Goal: Task Accomplishment & Management: Use online tool/utility

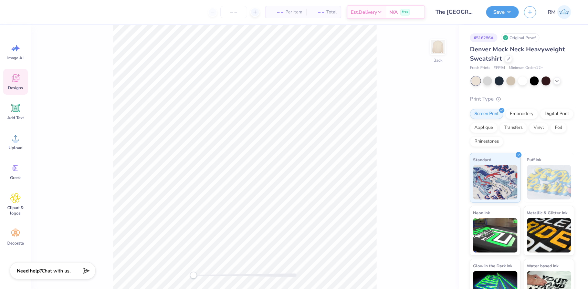
click at [18, 84] on div "Designs" at bounding box center [15, 82] width 25 height 26
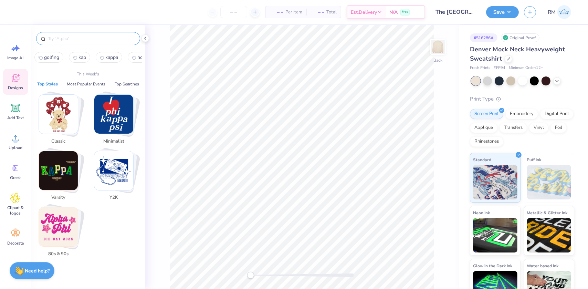
click at [80, 40] on input "text" at bounding box center [91, 38] width 88 height 7
paste input "Kappa Kappa Gamma Arched Greek Texts with Polka"
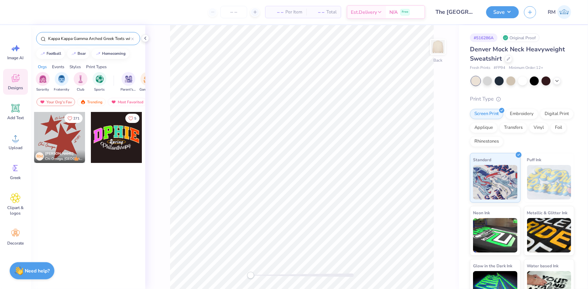
scroll to position [0, 15]
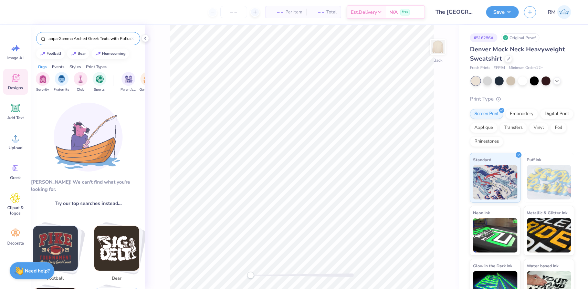
click at [71, 39] on input "Kappa Kappa Gamma Arched Greek Texts with Polka" at bounding box center [89, 38] width 84 height 7
click at [107, 38] on input "Kappa Kappa Gamma Arched Greek Texts with Polka" at bounding box center [89, 38] width 84 height 7
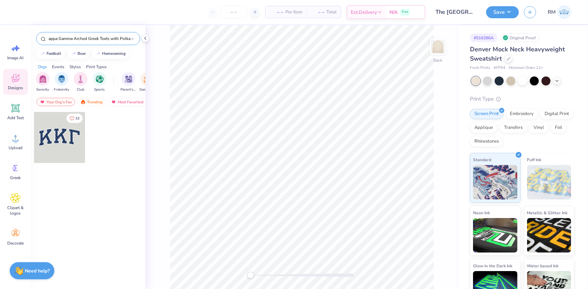
type input "Kappa Kappa Gamma Arched Greek Texts with Polka"
click at [55, 134] on div at bounding box center [59, 137] width 51 height 51
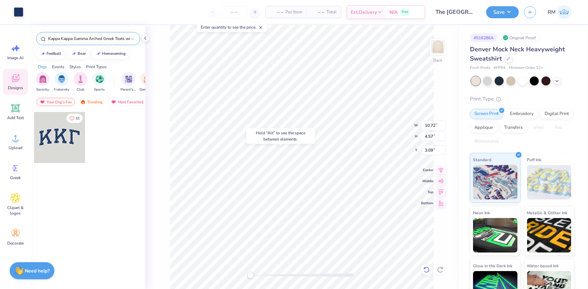
click at [427, 269] on icon at bounding box center [426, 269] width 7 height 7
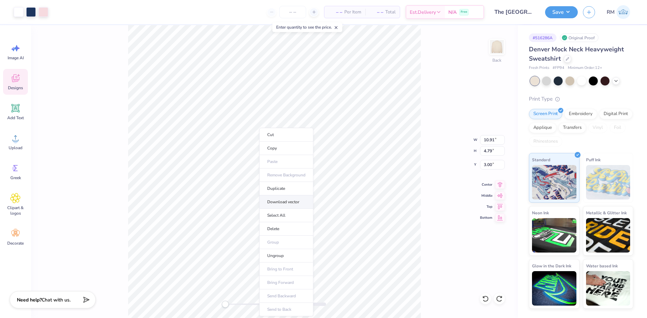
click at [274, 205] on li "Download vector" at bounding box center [286, 201] width 54 height 13
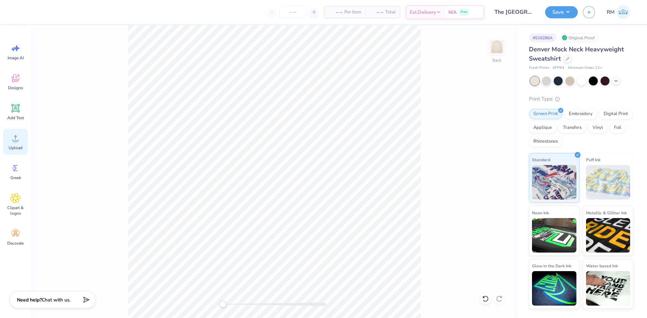
click at [25, 143] on div "Upload" at bounding box center [15, 142] width 25 height 26
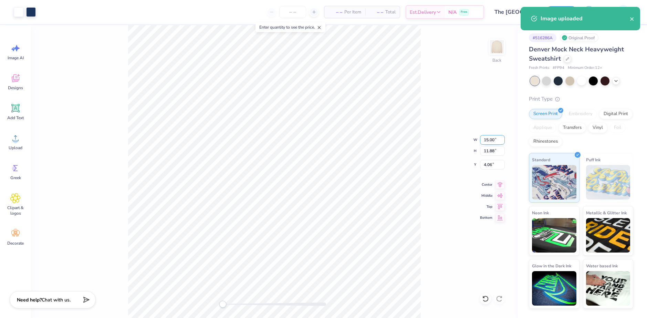
click at [482, 138] on input "15.00" at bounding box center [492, 140] width 25 height 10
click at [488, 139] on input "12" at bounding box center [492, 140] width 25 height 10
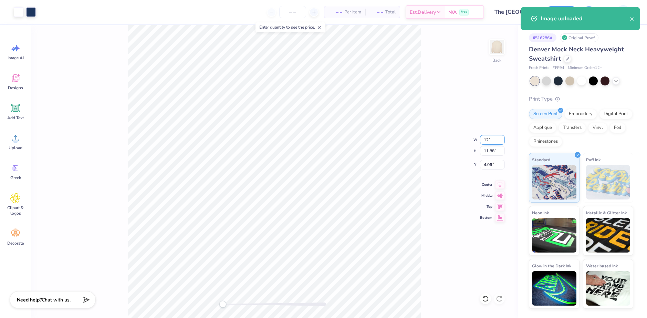
click at [488, 139] on input "12" at bounding box center [492, 140] width 25 height 10
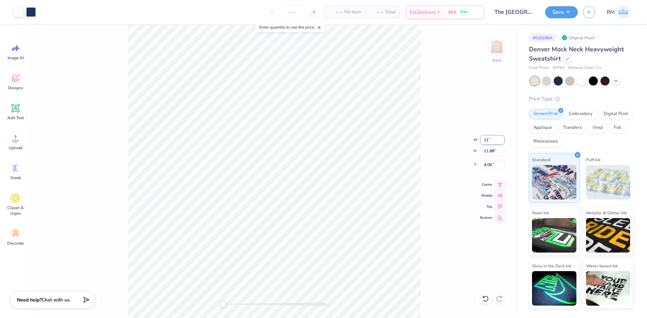
type input "11"
click at [501, 184] on icon at bounding box center [500, 183] width 10 height 8
click at [491, 168] on input "4.06" at bounding box center [492, 165] width 25 height 10
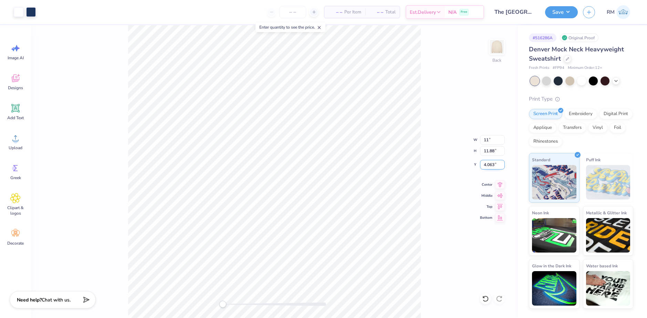
click at [489, 165] on input "4.063" at bounding box center [492, 165] width 25 height 10
type input "3"
click at [501, 183] on icon at bounding box center [500, 183] width 10 height 8
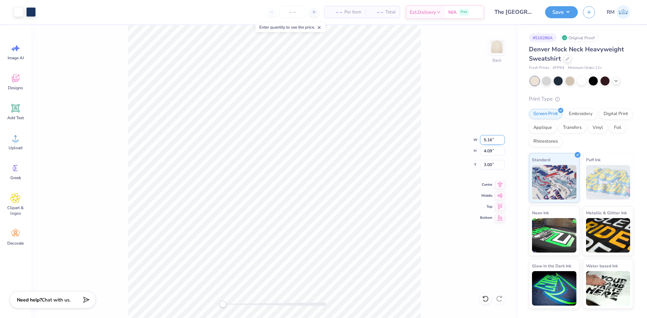
click at [486, 142] on input "5.16" at bounding box center [492, 140] width 25 height 10
type input "11"
click at [488, 288] on icon at bounding box center [485, 298] width 7 height 7
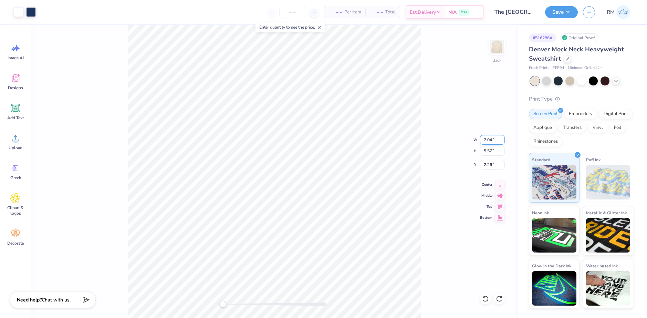
click at [488, 139] on input "7.04" at bounding box center [492, 140] width 25 height 10
type input "10"
click at [488, 288] on icon at bounding box center [485, 298] width 7 height 7
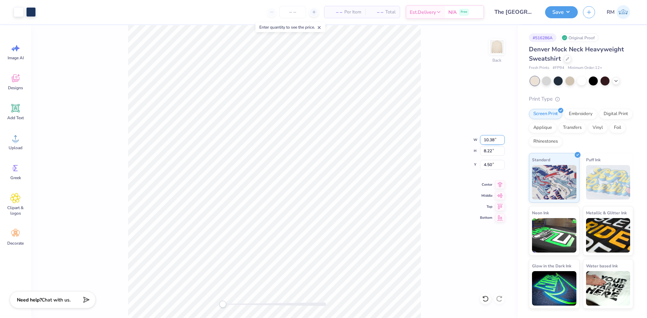
drag, startPoint x: 488, startPoint y: 139, endPoint x: 498, endPoint y: 141, distance: 9.8
click at [498, 141] on input "10.38" at bounding box center [492, 140] width 25 height 10
type input "10"
click at [489, 164] on input "4.50" at bounding box center [492, 165] width 25 height 10
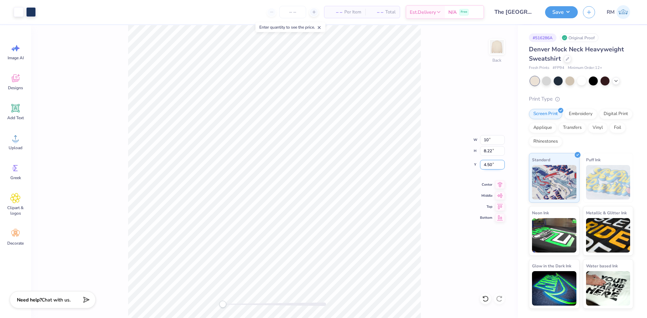
click at [489, 164] on input "4.50" at bounding box center [492, 165] width 25 height 10
type input "3"
click at [502, 185] on icon at bounding box center [500, 183] width 10 height 8
click at [20, 135] on icon at bounding box center [15, 138] width 10 height 10
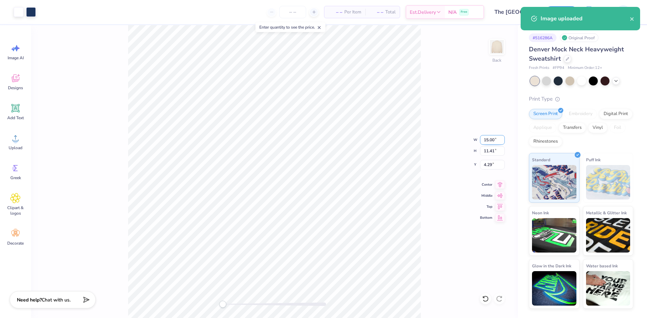
click at [488, 138] on input "15.00" at bounding box center [492, 140] width 25 height 10
type input "10"
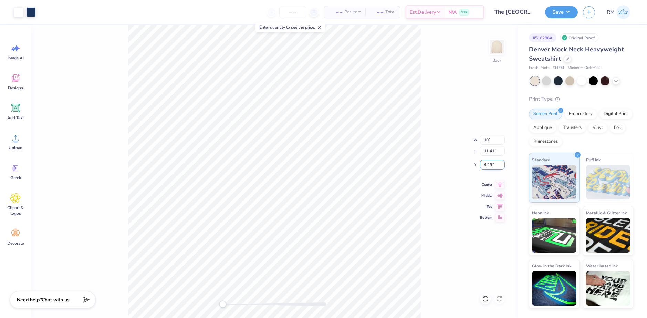
click at [489, 163] on input "4.29" at bounding box center [492, 165] width 25 height 10
type input "3"
click at [500, 185] on icon at bounding box center [500, 183] width 4 height 6
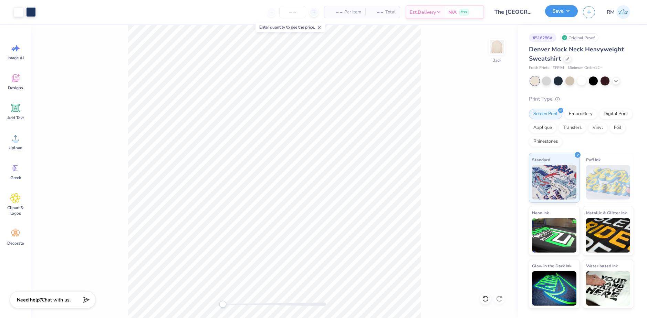
click at [554, 12] on button "Save" at bounding box center [561, 11] width 33 height 12
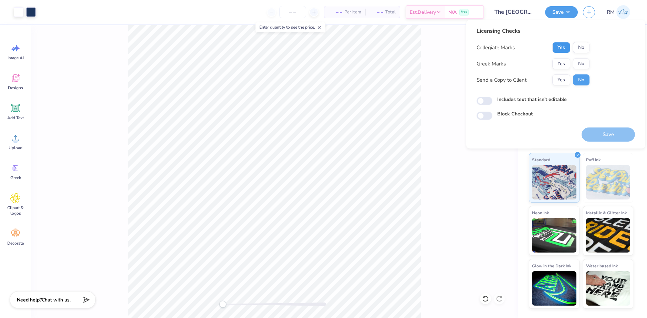
click at [563, 48] on button "Yes" at bounding box center [561, 47] width 18 height 11
click at [578, 45] on button "No" at bounding box center [581, 47] width 17 height 11
click at [565, 63] on button "Yes" at bounding box center [561, 63] width 18 height 11
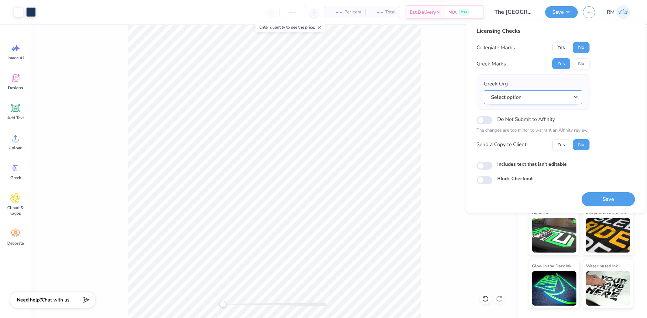
click at [562, 98] on button "Select option" at bounding box center [532, 97] width 98 height 14
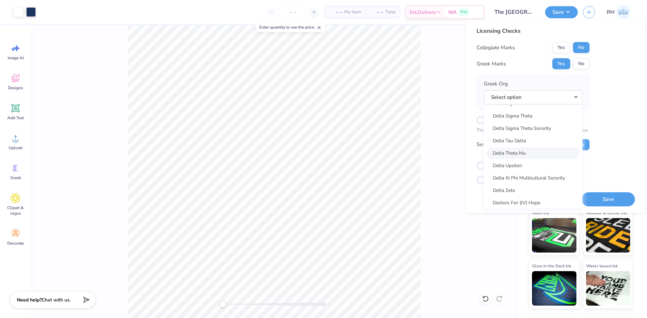
scroll to position [1789, 0]
click at [522, 190] on link "Delta Zeta" at bounding box center [532, 194] width 93 height 11
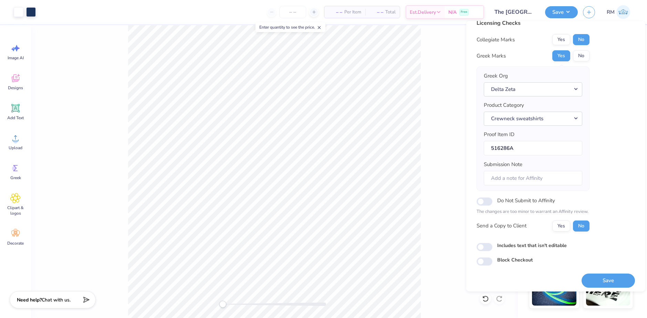
scroll to position [12, 0]
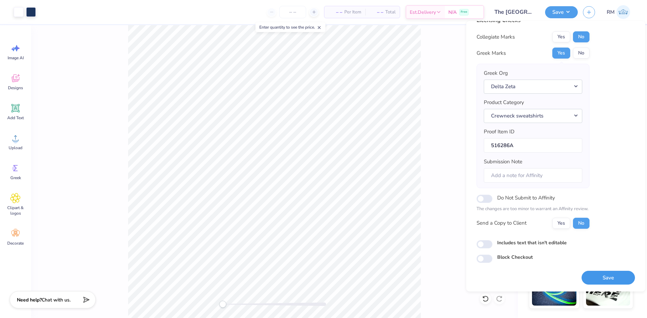
click at [587, 275] on button "Save" at bounding box center [607, 277] width 53 height 14
checkbox input "true"
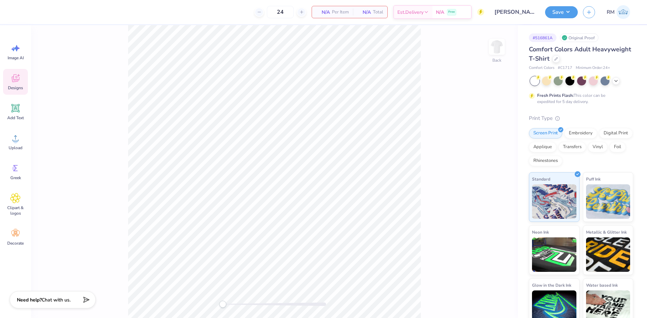
click at [16, 83] on icon at bounding box center [15, 78] width 10 height 10
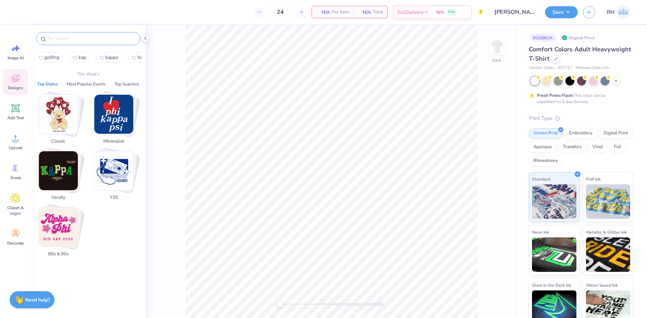
click at [99, 39] on input "text" at bounding box center [91, 38] width 88 height 7
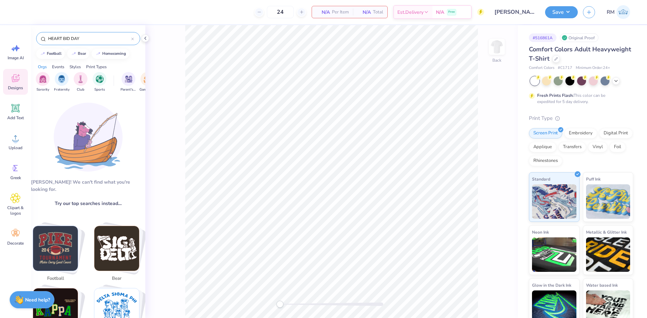
click at [98, 38] on input "HEART BID DAY" at bounding box center [89, 38] width 84 height 7
click at [96, 36] on input "HEART BID DAY" at bounding box center [89, 38] width 84 height 7
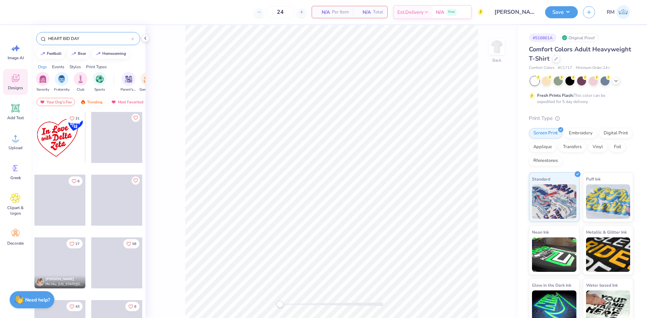
type input "HEART BID DAY"
click at [52, 136] on div at bounding box center [59, 137] width 51 height 51
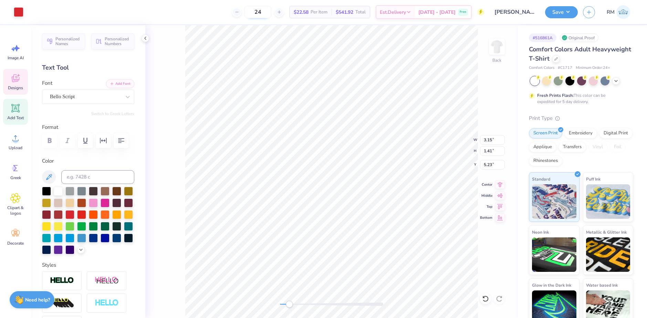
scroll to position [6, 1]
type textarea "Kappa"
type input "2.40"
type input "1.52"
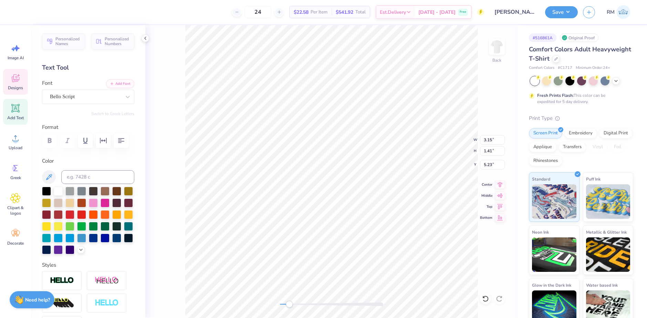
type input "6.63"
type textarea "Beta"
type input "3.70"
type input "1.37"
type input "5.34"
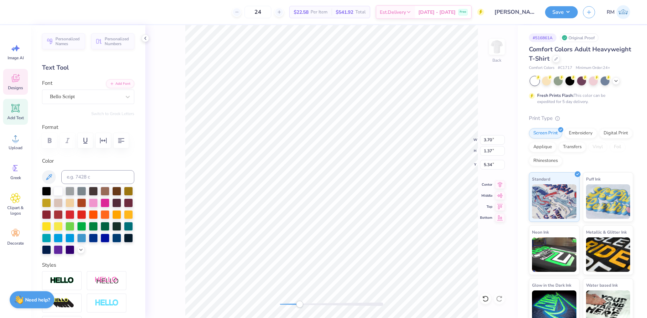
type input "2.73"
type input "1.19"
type input "6.76"
type textarea "Beta Phi"
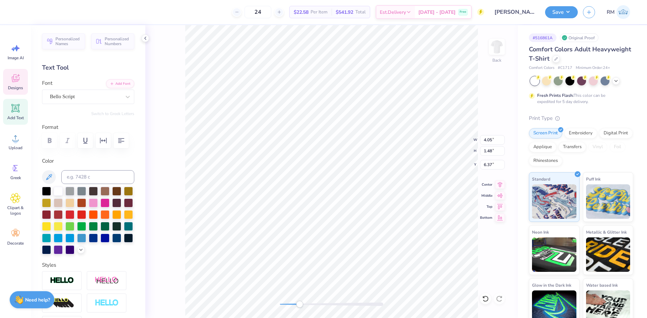
type input "3.37"
type input "1.25"
type input "5.39"
type input "1.37"
type input "0.82"
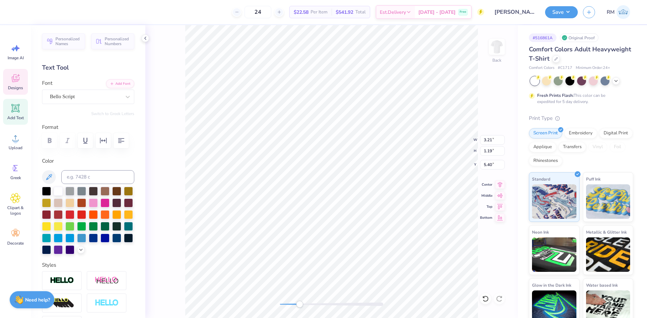
type input "5.70"
type textarea "est"
type input "0.60"
type input "0.56"
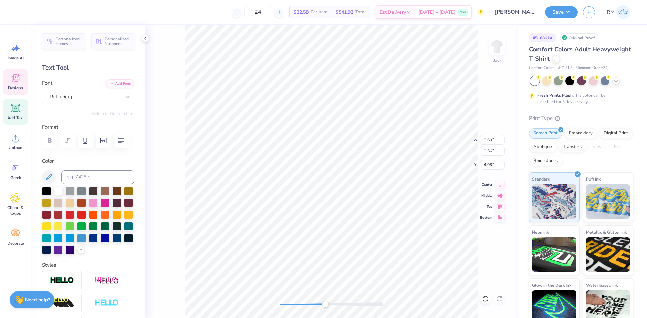
type input "4.03"
type textarea "1921"
type input "0.21"
type input "0.28"
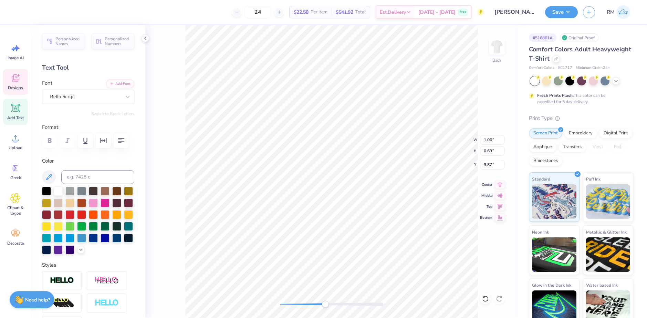
type input "4.08"
type input "1.06"
type input "0.69"
type input "3.81"
click at [144, 40] on icon at bounding box center [145, 38] width 6 height 6
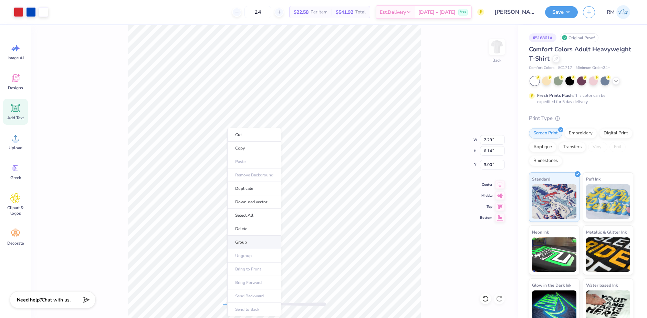
click at [243, 241] on li "Group" at bounding box center [254, 241] width 54 height 13
click at [225, 308] on div "Back W 7.29 7.29 " H 6.14 6.14 " Y 3.00 3.00 " Center Middle Top Bottom" at bounding box center [274, 171] width 487 height 292
click at [575, 15] on button "Save" at bounding box center [561, 11] width 33 height 12
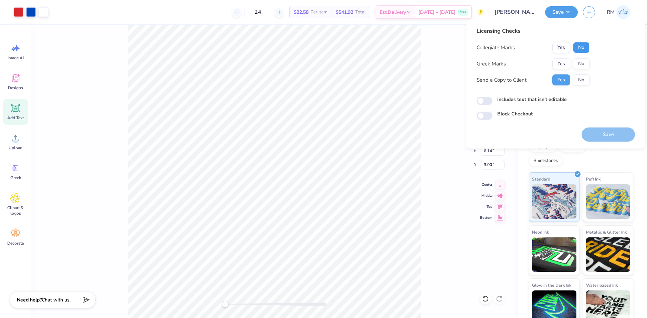
click at [586, 45] on button "No" at bounding box center [581, 47] width 17 height 11
click at [585, 60] on button "No" at bounding box center [581, 63] width 17 height 11
click at [558, 62] on button "Yes" at bounding box center [561, 63] width 18 height 11
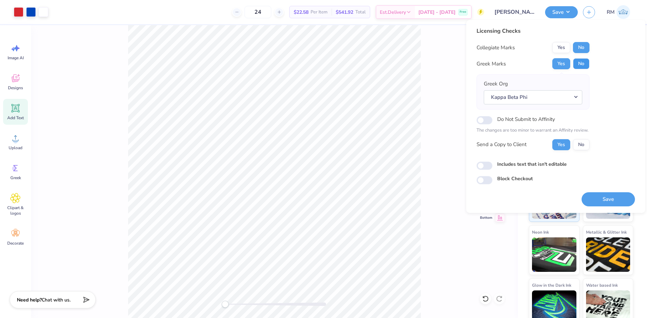
click at [577, 65] on button "No" at bounding box center [581, 63] width 17 height 11
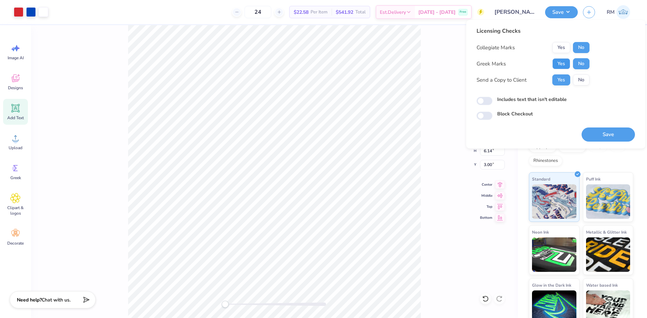
click at [557, 65] on button "Yes" at bounding box center [561, 63] width 18 height 11
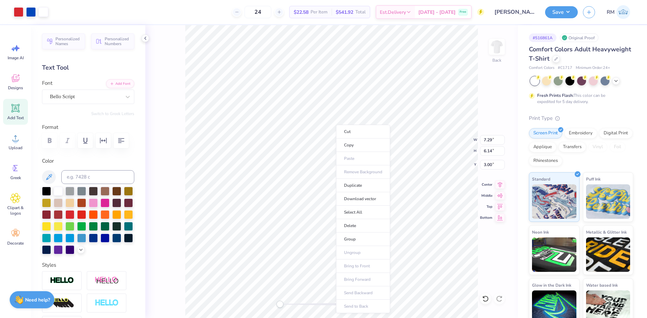
click at [351, 235] on li "Group" at bounding box center [363, 238] width 54 height 13
click at [489, 138] on input "7.29" at bounding box center [492, 140] width 25 height 10
click at [489, 139] on input "7.29" at bounding box center [492, 140] width 25 height 10
type input "8"
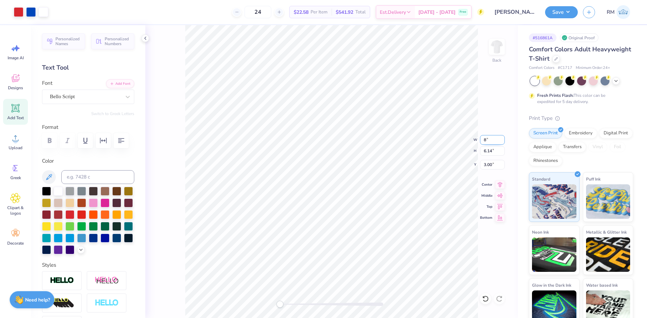
click at [488, 138] on input "8" at bounding box center [492, 140] width 25 height 10
type input "8"
click at [492, 166] on input "3.00" at bounding box center [492, 165] width 25 height 10
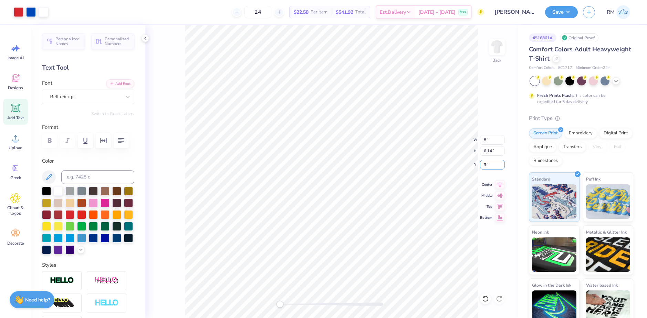
type input "3"
click at [498, 184] on icon at bounding box center [500, 183] width 10 height 8
click at [558, 12] on button "Save" at bounding box center [561, 11] width 33 height 12
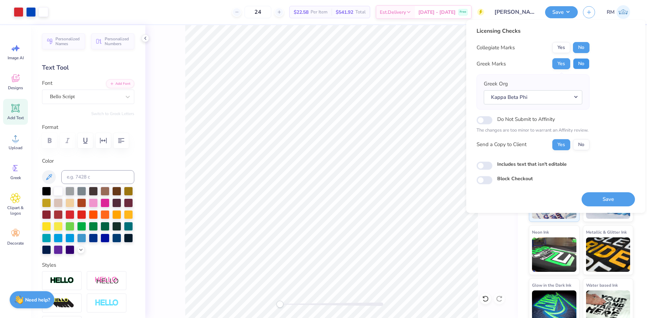
click at [585, 62] on button "No" at bounding box center [581, 63] width 17 height 11
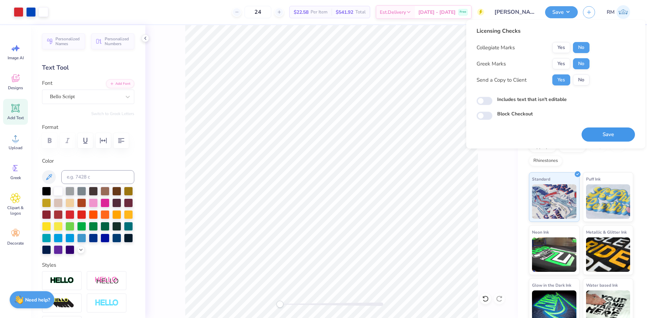
click at [610, 132] on button "Save" at bounding box center [607, 134] width 53 height 14
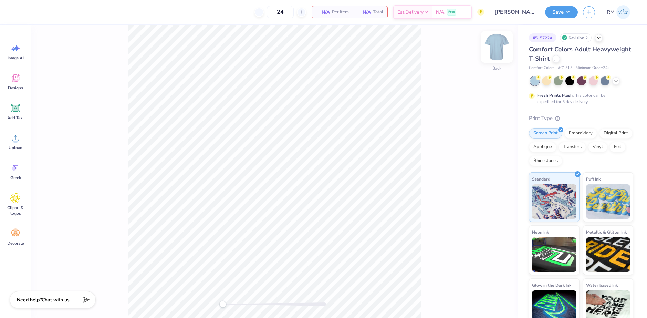
click at [499, 52] on img at bounding box center [497, 47] width 28 height 28
click at [17, 137] on icon at bounding box center [15, 138] width 6 height 6
click at [14, 146] on span "Upload" at bounding box center [16, 148] width 14 height 6
click at [14, 139] on circle at bounding box center [15, 140] width 5 height 5
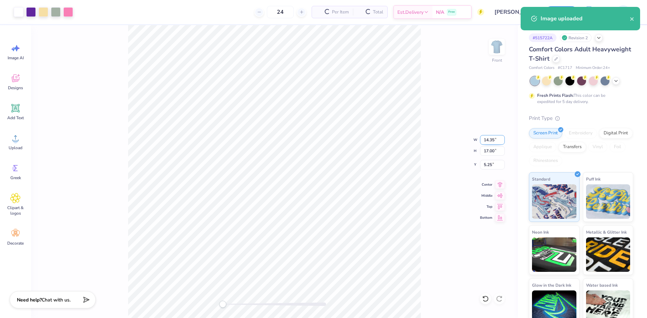
click at [492, 139] on input "14.35" at bounding box center [492, 140] width 25 height 10
type input "12"
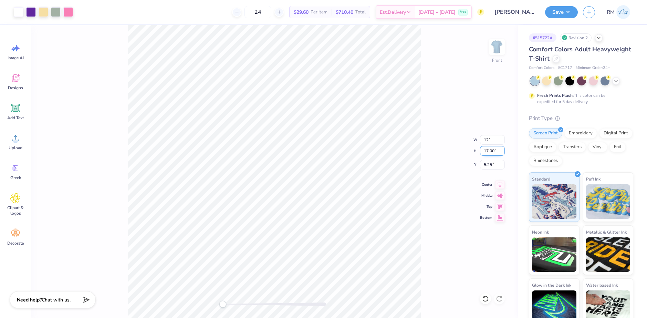
click at [491, 151] on input "17.00" at bounding box center [492, 151] width 25 height 10
type input "15"
click at [429, 196] on div "Front W 12 12 " H 15 15 " Y 5.25 5.25 " Center Middle Top Bottom" at bounding box center [274, 171] width 487 height 292
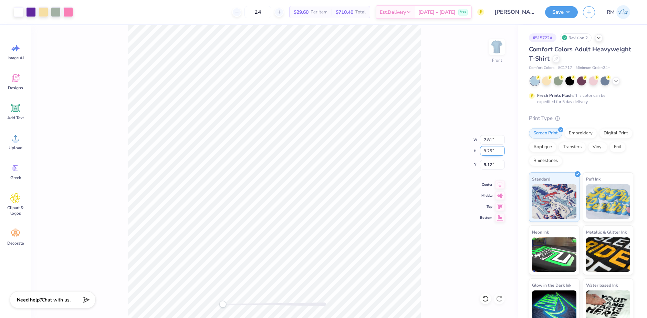
click at [492, 151] on input "9.25" at bounding box center [492, 151] width 25 height 10
type input "15"
click at [483, 143] on input "9.48" at bounding box center [492, 140] width 25 height 10
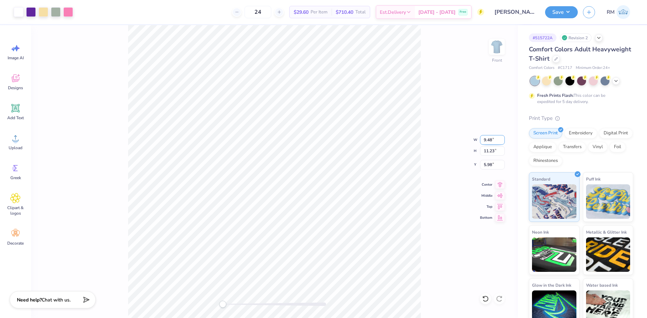
click at [483, 143] on input "9.48" at bounding box center [492, 140] width 25 height 10
type input "12.00"
type input "14.22"
type input "4.67"
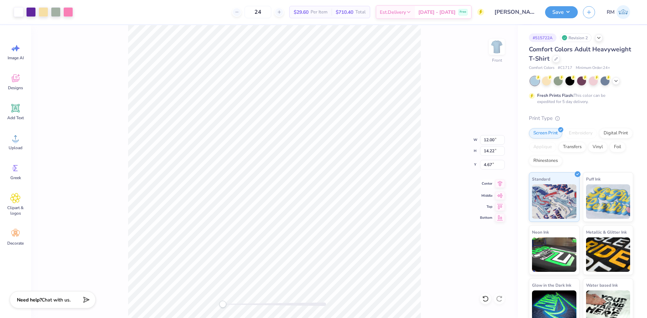
click at [499, 181] on icon at bounding box center [500, 183] width 10 height 8
click at [493, 168] on input "4.67" at bounding box center [492, 165] width 25 height 10
type input "3"
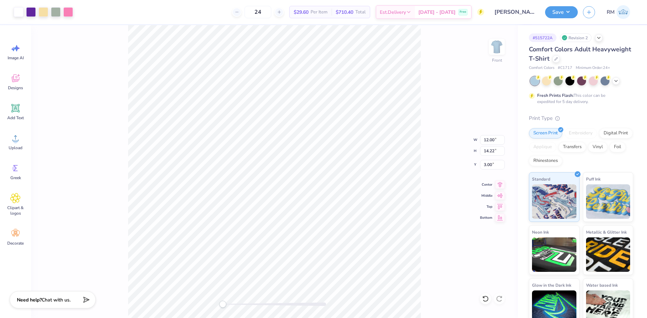
click at [427, 248] on div "Front W 12.00 12.00 " H 14.22 14.22 " Y 3.00 3.00 " Center Middle Top Bottom" at bounding box center [274, 171] width 487 height 292
click at [497, 48] on img at bounding box center [497, 47] width 28 height 28
click at [20, 137] on icon at bounding box center [15, 138] width 10 height 10
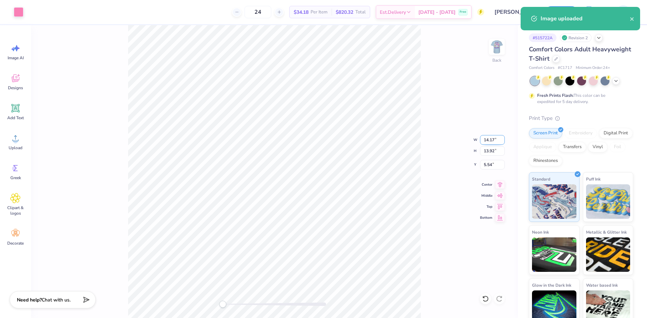
click at [483, 139] on input "14.17" at bounding box center [492, 140] width 25 height 10
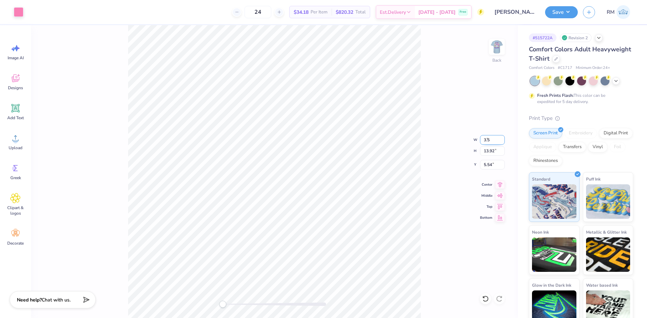
type input "3.5"
click at [493, 139] on input "0.86" at bounding box center [492, 140] width 25 height 10
type input "3.5"
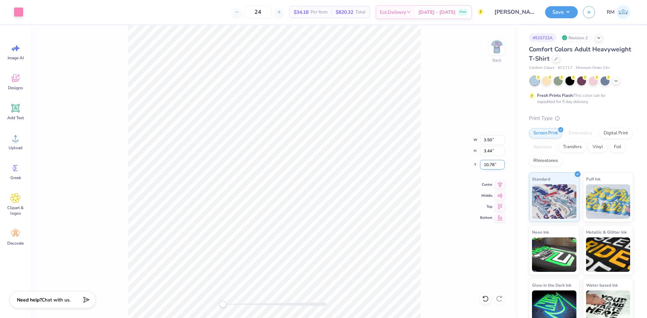
click at [490, 167] on input "10.78" at bounding box center [492, 165] width 25 height 10
type input "3"
click at [496, 184] on icon at bounding box center [500, 183] width 10 height 8
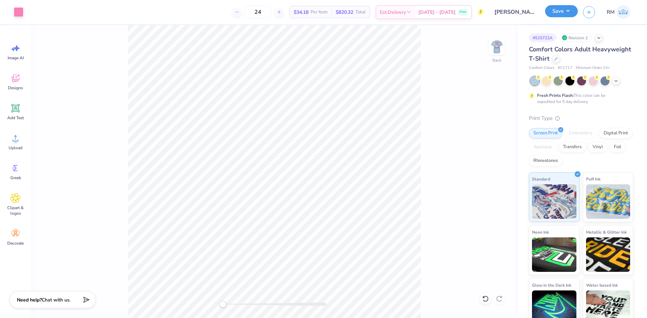
click at [555, 12] on button "Save" at bounding box center [561, 11] width 33 height 12
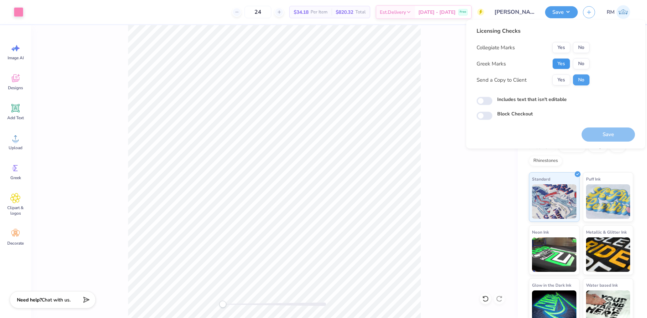
click at [563, 63] on button "Yes" at bounding box center [561, 63] width 18 height 11
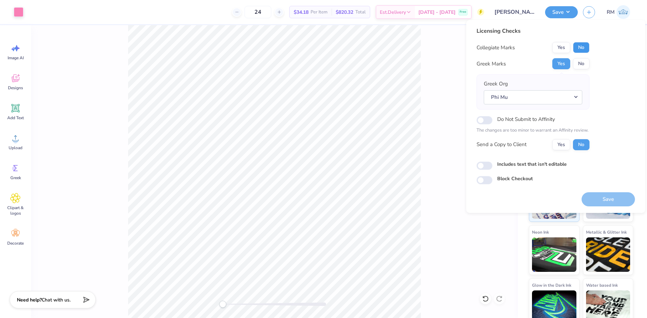
click at [582, 45] on button "No" at bounding box center [581, 47] width 17 height 11
click at [598, 196] on button "Save" at bounding box center [607, 199] width 53 height 14
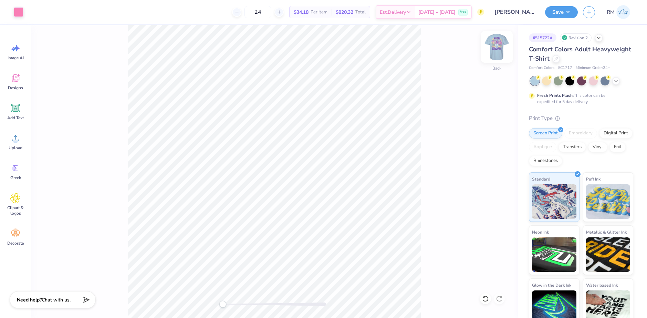
click at [498, 45] on img at bounding box center [497, 47] width 28 height 28
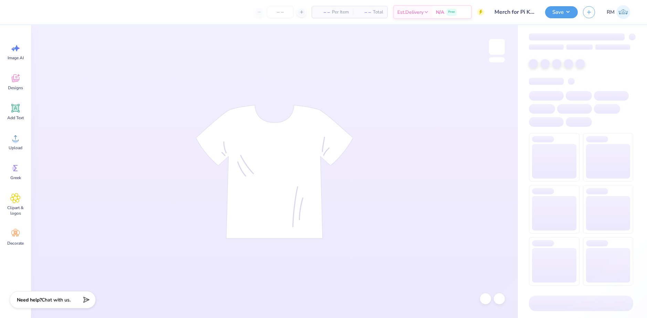
type input "24"
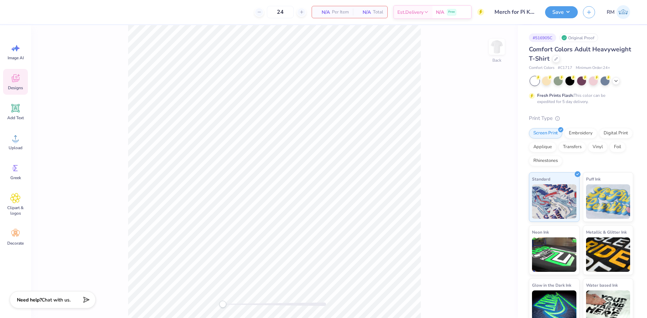
click at [19, 82] on icon at bounding box center [15, 78] width 10 height 10
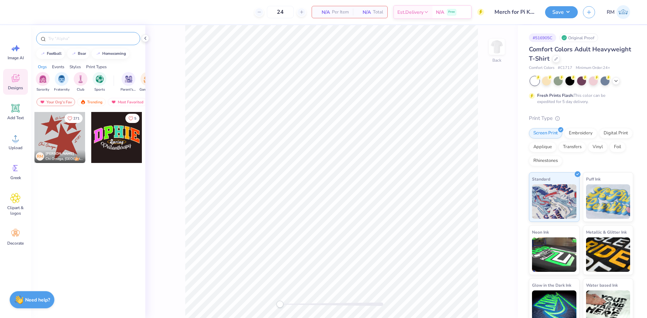
click at [87, 41] on input "text" at bounding box center [91, 38] width 88 height 7
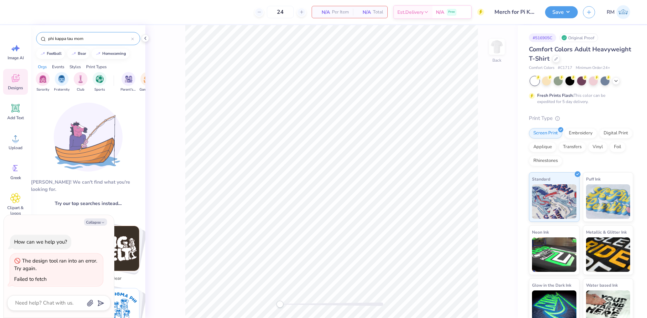
click at [103, 40] on input "phi kappa tau mom" at bounding box center [89, 38] width 84 height 7
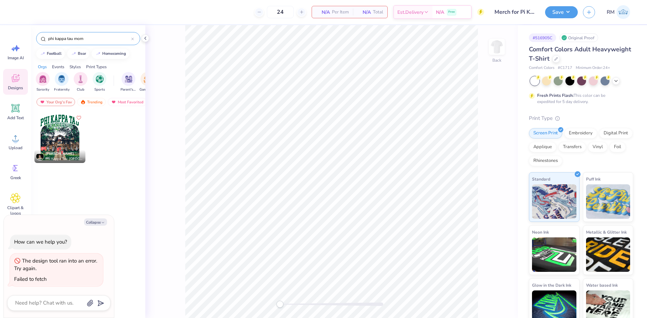
type input "phi kappa tau mom"
click at [67, 268] on div "The design tool ran into an error. Try again." at bounding box center [56, 264] width 85 height 15
click at [574, 11] on button "Save" at bounding box center [561, 11] width 33 height 12
type textarea "x"
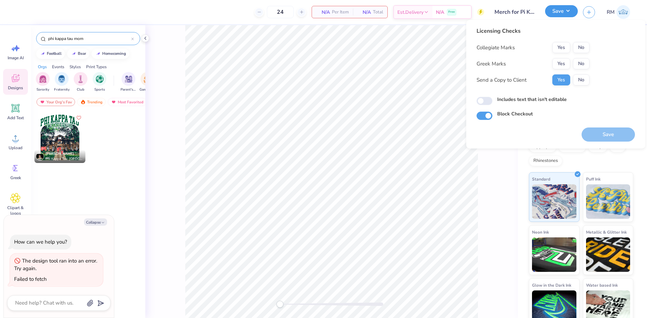
click at [573, 12] on button "Save" at bounding box center [561, 11] width 33 height 12
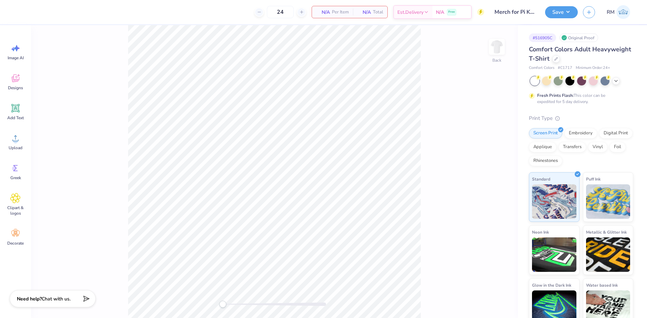
click at [60, 304] on div "Need help? Chat with us." at bounding box center [53, 298] width 86 height 17
click at [15, 82] on icon at bounding box center [15, 78] width 10 height 10
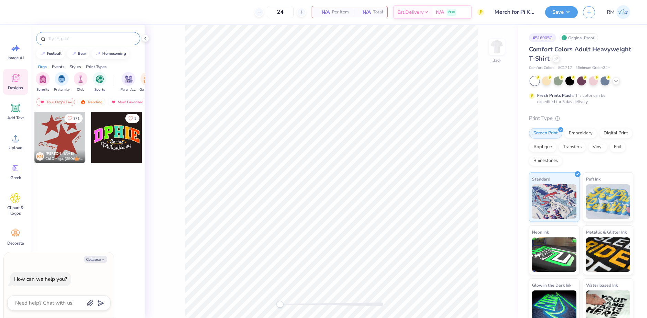
click at [104, 42] on div at bounding box center [88, 38] width 104 height 13
type textarea "x"
click at [96, 38] on input "text" at bounding box center [91, 38] width 88 height 7
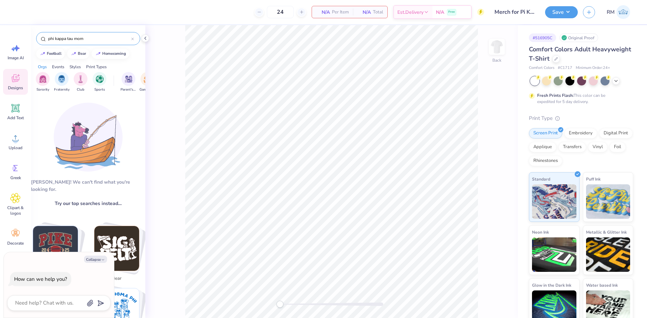
click at [96, 38] on input "phi kappa tau mom" at bounding box center [89, 38] width 84 height 7
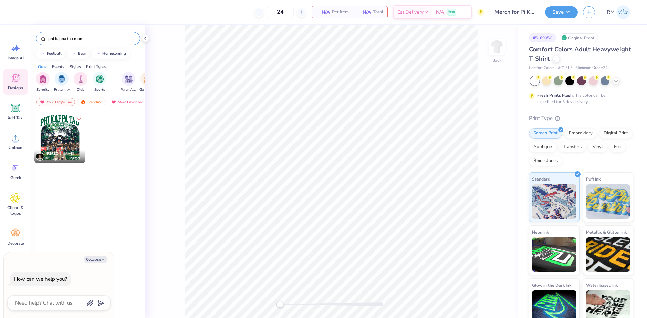
type input "phi kappa tau mom"
click at [64, 135] on div at bounding box center [59, 137] width 51 height 51
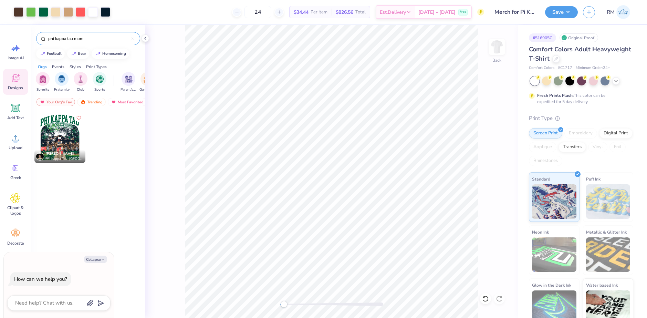
type textarea "x"
click at [490, 141] on input "11.80" at bounding box center [492, 140] width 25 height 10
type input "11"
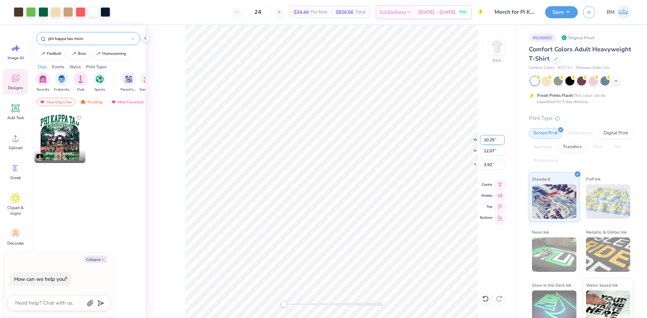
click at [487, 141] on input "10.25" at bounding box center [492, 140] width 25 height 10
type textarea "x"
click at [487, 167] on input "3.47" at bounding box center [492, 165] width 25 height 10
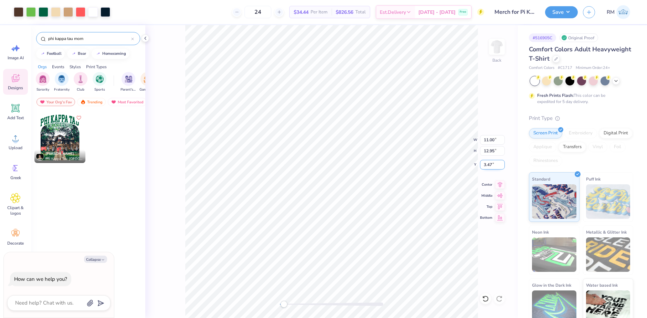
click at [487, 167] on input "3.47" at bounding box center [492, 165] width 25 height 10
type input "3"
click at [501, 184] on icon at bounding box center [500, 183] width 10 height 8
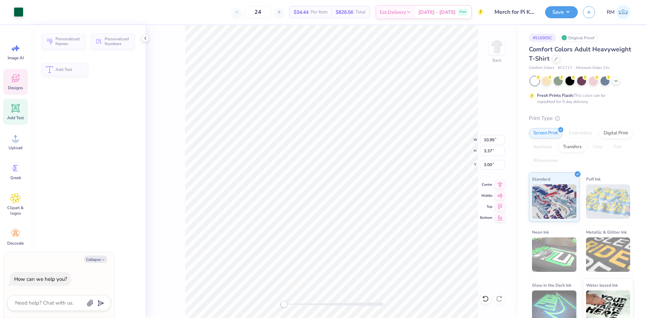
type textarea "x"
type input "10.95"
type input "3.37"
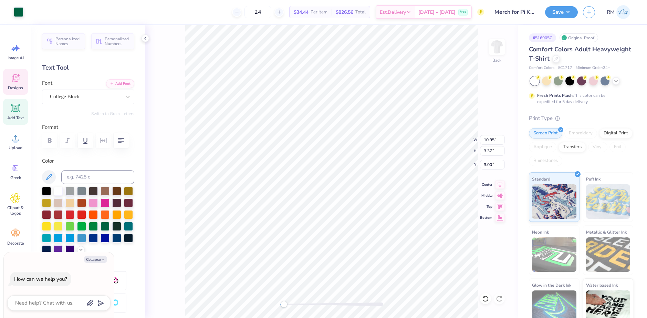
scroll to position [6, 1]
type textarea "x"
type textarea "PHI KAPPA A"
type textarea "x"
type textarea "PHI KAPPA ALP"
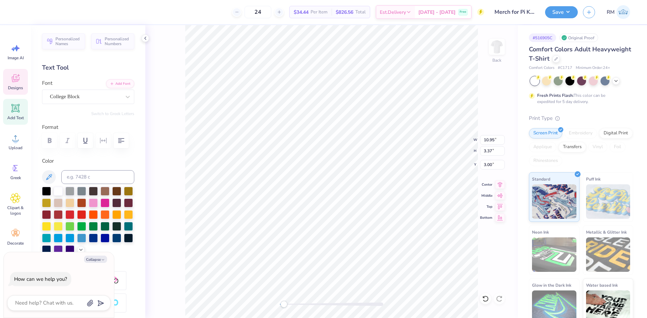
type textarea "x"
type textarea "PHI KAPPA ALPH"
type textarea "x"
type textarea "PHI KAPPA ALPHA"
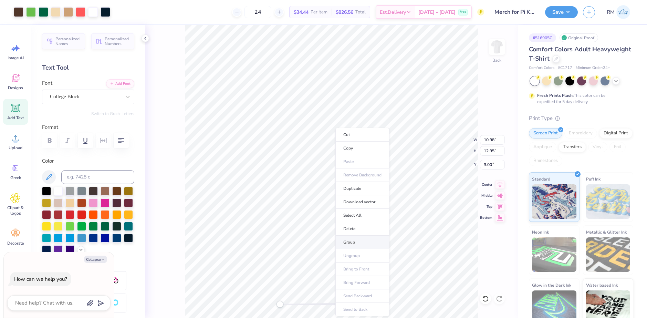
click at [354, 240] on li "Group" at bounding box center [362, 241] width 54 height 13
type textarea "x"
click at [502, 138] on input "10.99" at bounding box center [492, 140] width 25 height 10
type input "11"
click at [502, 139] on input "11" at bounding box center [492, 140] width 25 height 10
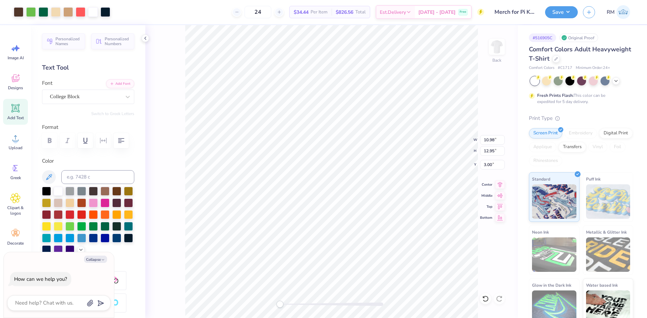
type textarea "x"
click at [490, 141] on input "10.98" at bounding box center [492, 140] width 25 height 10
type input "10"
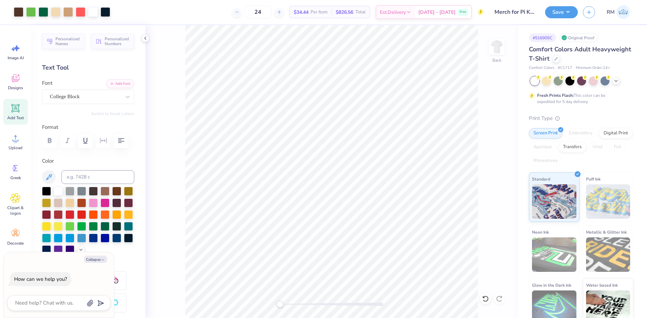
type textarea "x"
click at [489, 137] on input "9.11" at bounding box center [492, 140] width 25 height 10
type input "10"
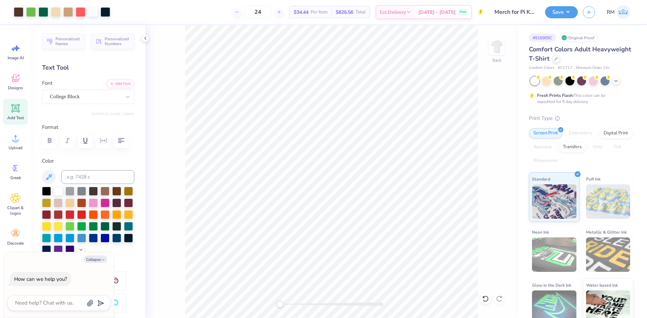
type textarea "x"
click at [495, 140] on input "10.98" at bounding box center [492, 140] width 25 height 10
type input "10"
type textarea "x"
type input "10"
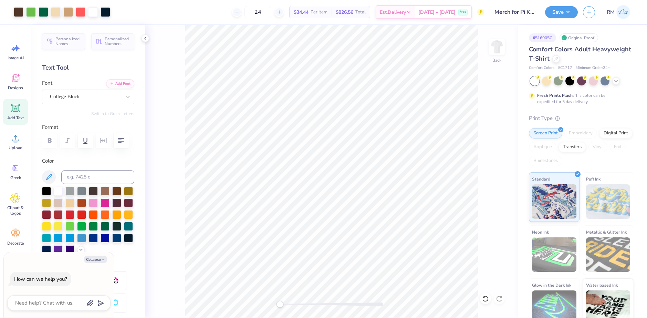
type textarea "x"
click at [501, 138] on input "7.56" at bounding box center [492, 140] width 25 height 10
click at [501, 138] on input "7.57" at bounding box center [492, 140] width 25 height 10
click at [501, 138] on input "7.58" at bounding box center [492, 140] width 25 height 10
type input "8.12"
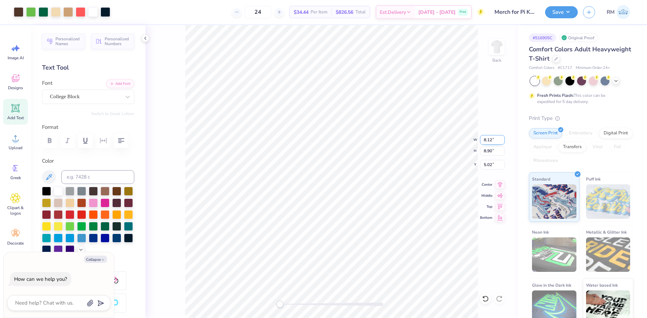
click at [501, 138] on input "8.12" at bounding box center [492, 140] width 25 height 10
type textarea "x"
type input "8.29"
type input "9.77"
type input "4.59"
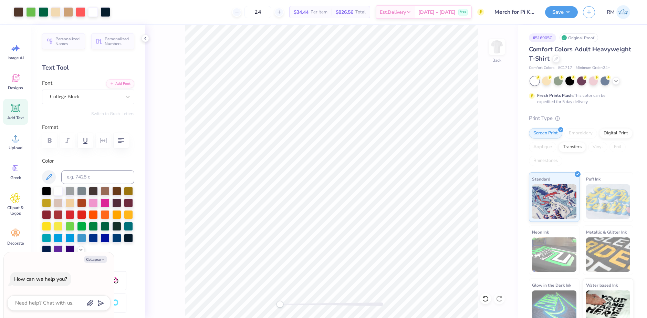
type textarea "x"
click at [488, 136] on input "8.29" at bounding box center [492, 140] width 25 height 10
type input "9"
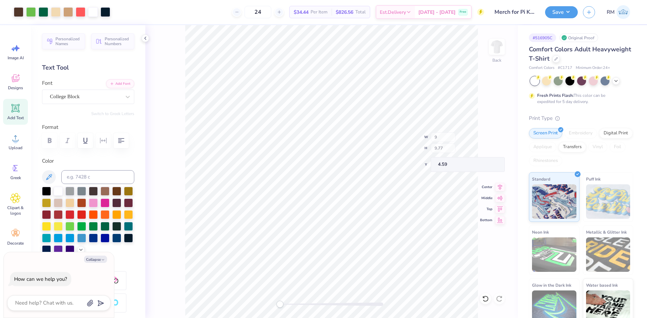
type textarea "x"
click at [492, 141] on input "9.77" at bounding box center [492, 140] width 25 height 10
type input "9"
type textarea "x"
click at [494, 141] on input "8.99" at bounding box center [492, 140] width 25 height 10
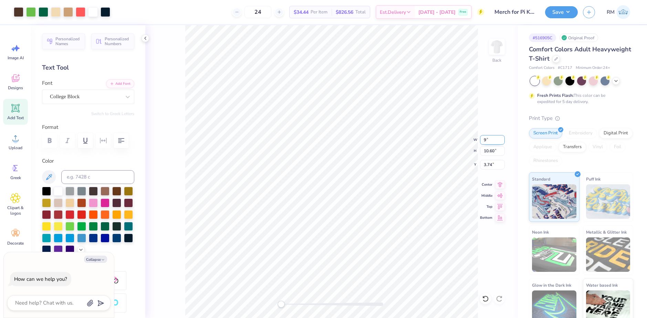
type input "9"
click at [501, 138] on input "9" at bounding box center [492, 140] width 25 height 10
type textarea "x"
type input "9"
click at [503, 137] on input "9" at bounding box center [492, 140] width 25 height 10
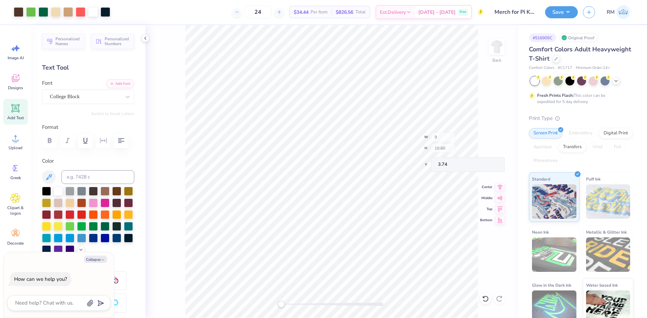
type textarea "x"
click at [492, 140] on input "9.01" at bounding box center [492, 140] width 25 height 10
type input "9.0"
type textarea "x"
click at [487, 166] on input "3.68" at bounding box center [492, 165] width 25 height 10
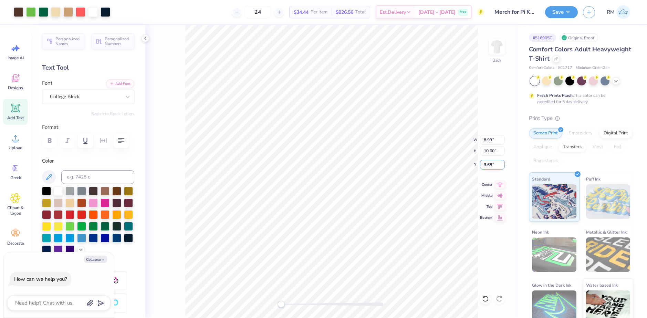
click at [487, 166] on input "3.68" at bounding box center [492, 165] width 25 height 10
type input "3"
click at [499, 183] on icon at bounding box center [500, 183] width 10 height 8
type textarea "x"
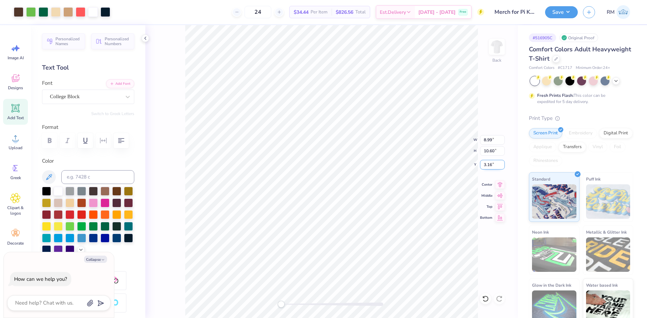
click at [492, 164] on input "3.16" at bounding box center [492, 165] width 25 height 10
type input "3"
click at [492, 140] on input "8.99" at bounding box center [492, 140] width 25 height 10
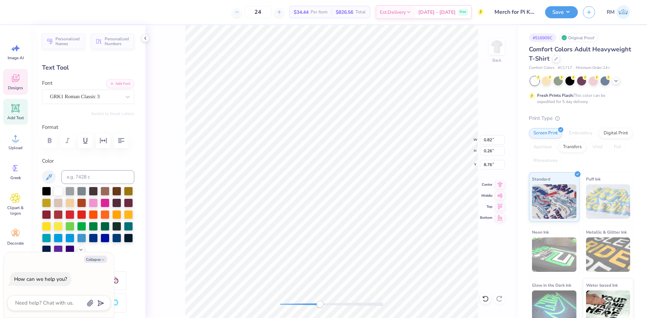
type textarea "x"
type textarea "Fk"
type textarea "x"
type textarea "FkA"
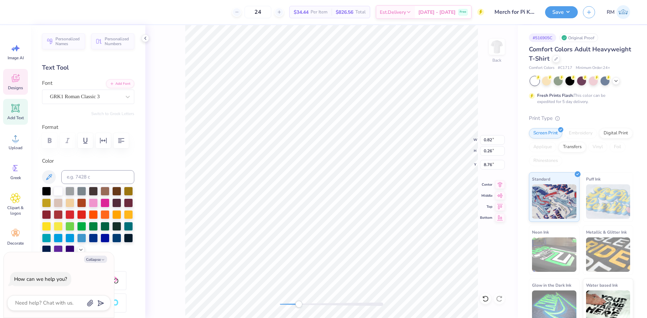
click at [299, 307] on div "Back W 0.82 0.82 " H 0.26 0.26 " Y 8.76 8.76 " Center Middle Top Bottom" at bounding box center [331, 171] width 372 height 292
type textarea "x"
type input "8.99"
type input "8.29"
type input "5.18"
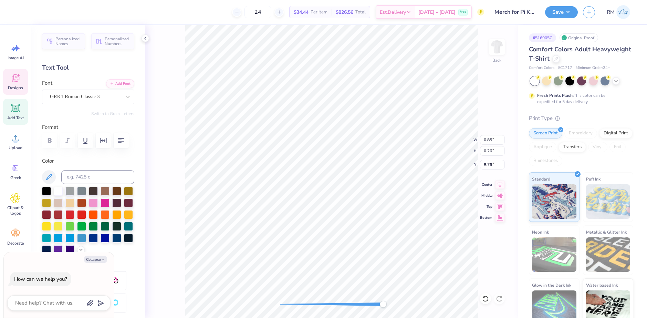
paste textarea
type textarea "x"
type textarea "kA"
type textarea "x"
type textarea "k"
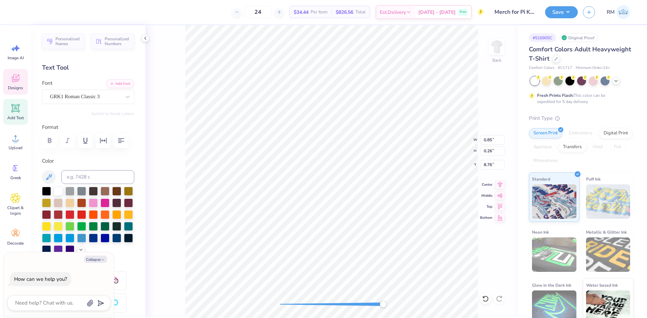
type textarea "x"
type textarea "p"
type textarea "x"
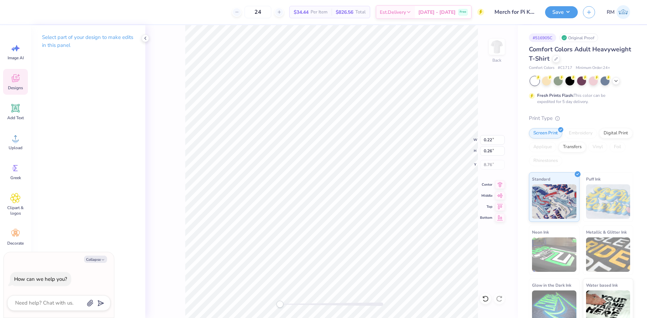
type textarea "x"
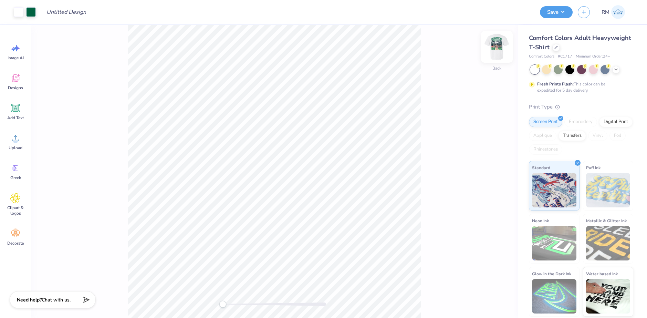
click at [496, 42] on img at bounding box center [497, 47] width 28 height 28
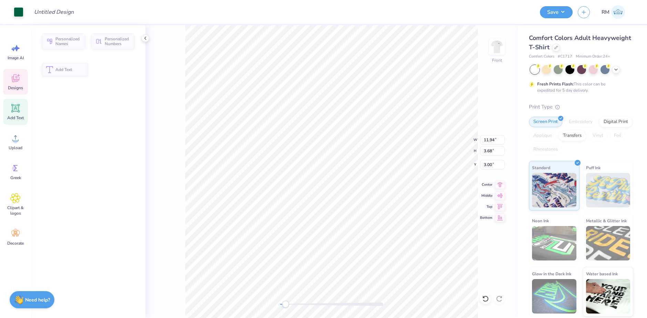
type input "11.94"
type input "3.68"
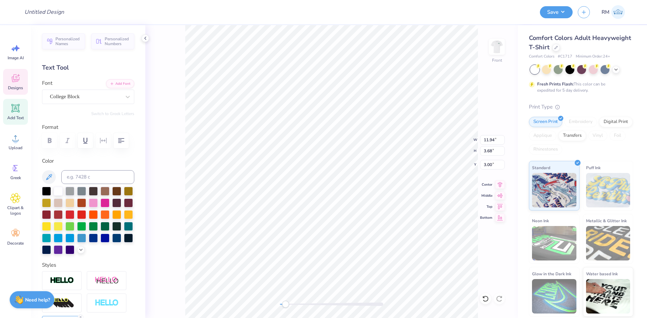
scroll to position [6, 1]
type textarea "PI KAPPA ALPHA"
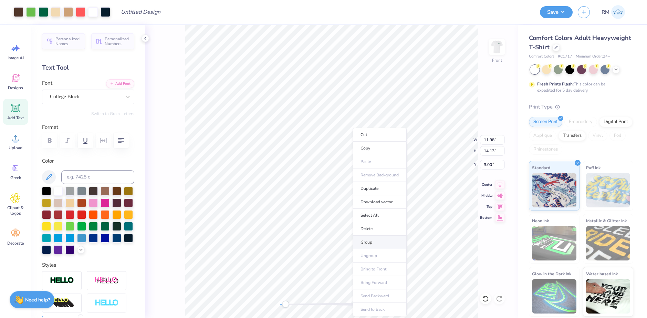
click at [371, 239] on li "Group" at bounding box center [379, 241] width 54 height 13
click at [377, 203] on li "Download vector" at bounding box center [374, 201] width 54 height 13
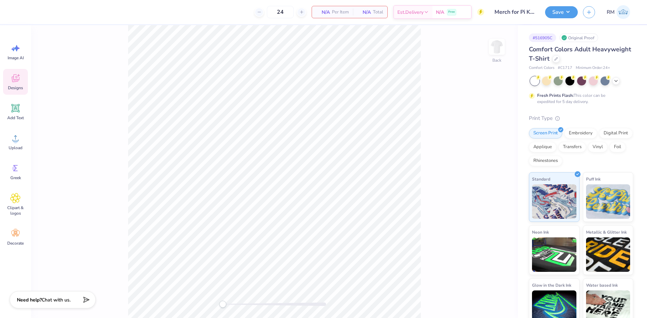
click at [12, 79] on icon at bounding box center [16, 78] width 8 height 8
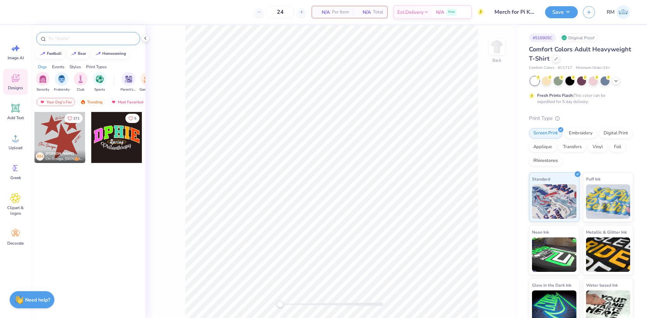
click at [76, 40] on input "text" at bounding box center [91, 38] width 88 height 7
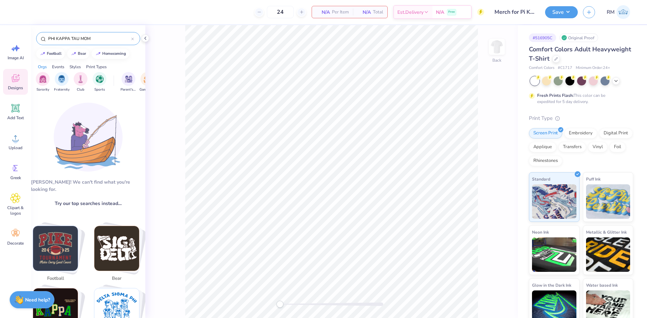
type input "PHI KAPPA TAU MOM"
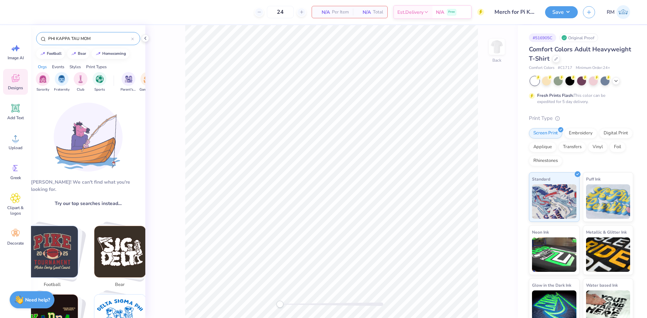
click at [103, 42] on div "PHI KAPPA TAU MOM" at bounding box center [88, 38] width 104 height 13
click at [100, 39] on input "PHI KAPPA TAU MOM" at bounding box center [89, 38] width 84 height 7
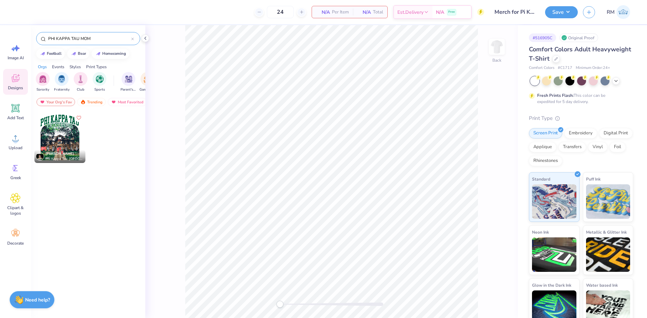
click at [53, 141] on div at bounding box center [59, 137] width 51 height 51
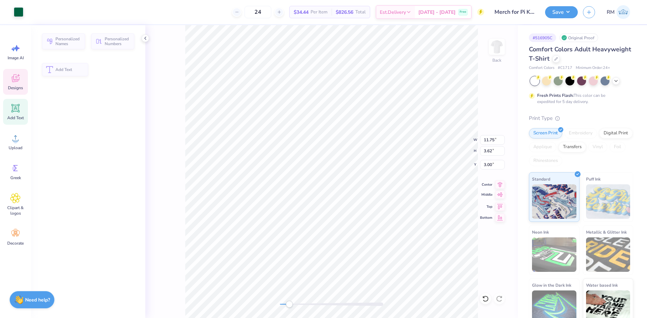
type input "11.75"
type input "3.62"
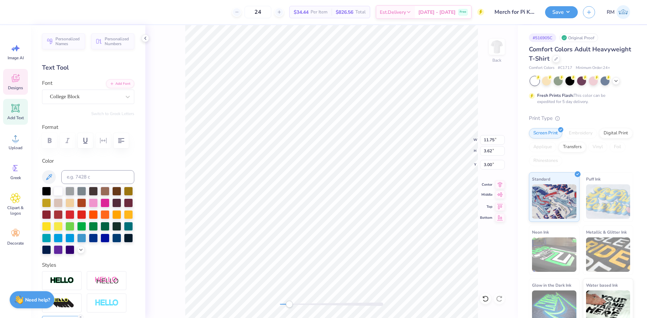
scroll to position [6, 3]
type textarea "PI KAPPA ALPHA"
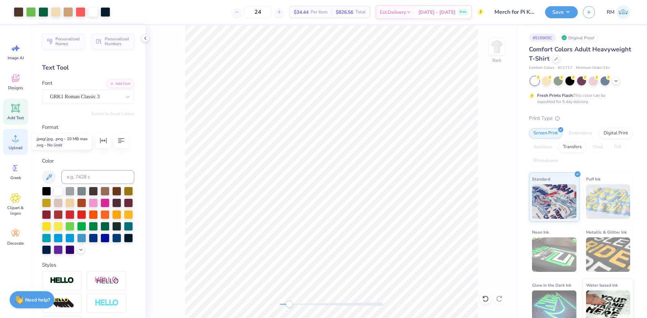
click at [10, 139] on div "Upload" at bounding box center [15, 142] width 25 height 26
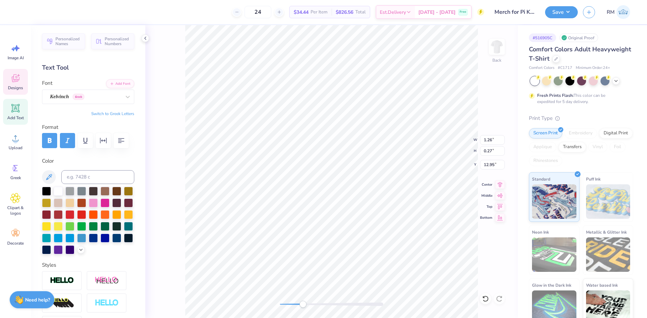
type input "0.58"
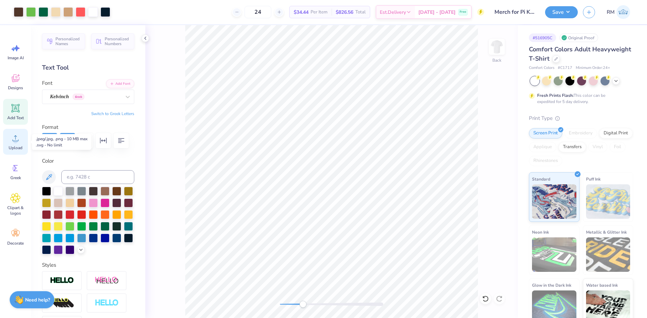
click at [17, 148] on span "Upload" at bounding box center [16, 148] width 14 height 6
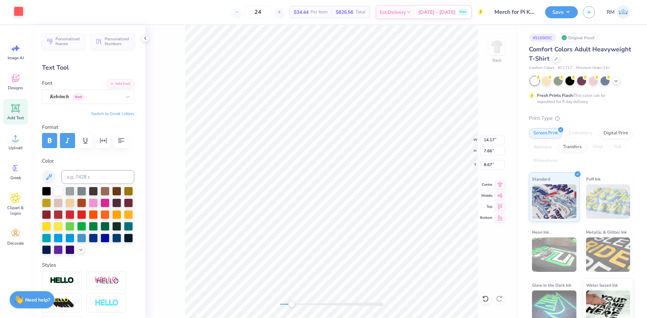
click at [20, 12] on div at bounding box center [19, 12] width 10 height 10
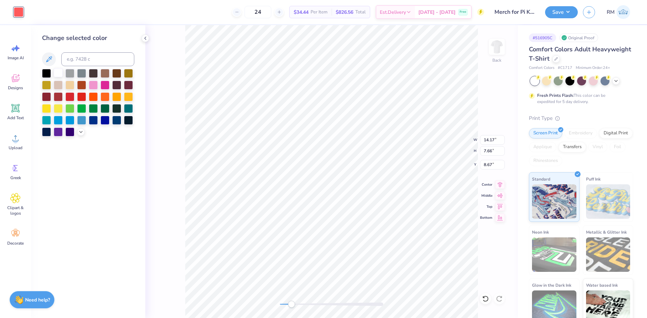
click at [57, 76] on div at bounding box center [58, 72] width 9 height 9
click at [278, 304] on div "Back W 14.17 14.17 " H 7.66 7.66 " Y 8.67 8.67 " Center Middle Top Bottom" at bounding box center [331, 171] width 372 height 292
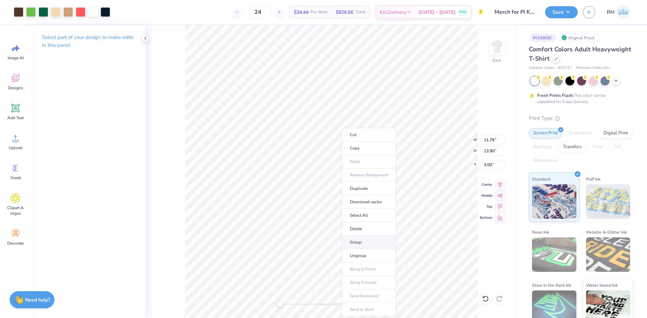
click at [360, 243] on li "Group" at bounding box center [369, 241] width 54 height 13
click at [489, 141] on input "11.79" at bounding box center [492, 140] width 25 height 10
click at [493, 139] on input "11.79" at bounding box center [492, 140] width 25 height 10
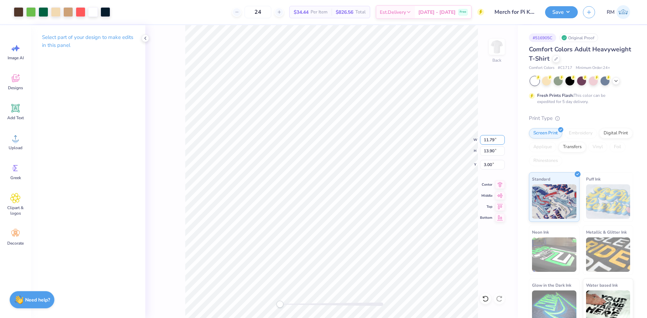
drag, startPoint x: 493, startPoint y: 139, endPoint x: 479, endPoint y: 141, distance: 14.7
click at [479, 141] on div "Back W 11.79 11.79 " H 13.90 13.90 " Y 3.00 3.00 " Center Middle Top Bottom" at bounding box center [331, 171] width 372 height 292
click at [493, 137] on input "11.79" at bounding box center [492, 140] width 25 height 10
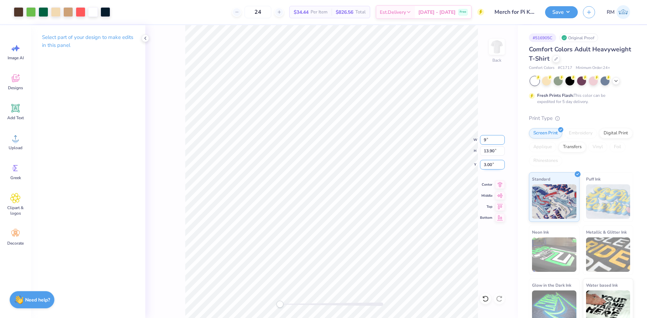
type input "9"
click at [494, 166] on input "3.00" at bounding box center [492, 165] width 25 height 10
drag, startPoint x: 494, startPoint y: 165, endPoint x: 483, endPoint y: 166, distance: 11.7
click at [483, 166] on input "3.00" at bounding box center [492, 165] width 25 height 10
type input "9.00"
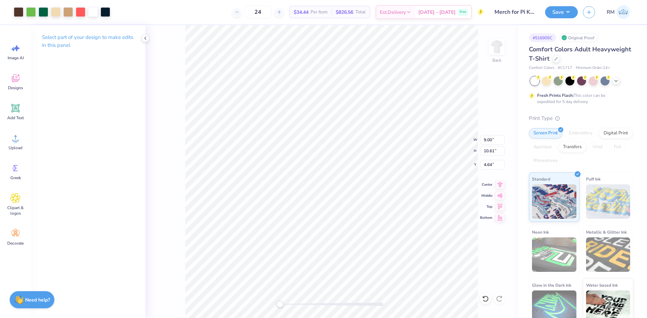
type input "10.61"
click at [490, 166] on input "4.64" at bounding box center [492, 165] width 25 height 10
type input "3"
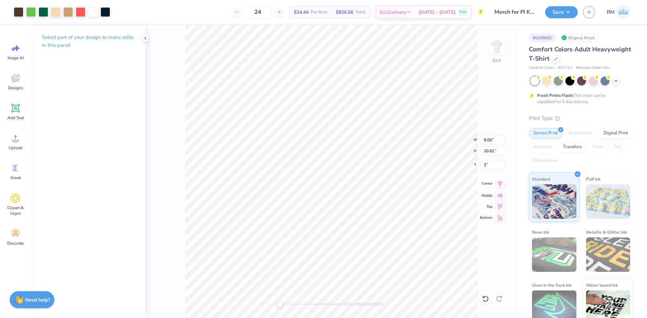
click at [500, 187] on icon at bounding box center [500, 183] width 10 height 8
click at [560, 13] on button "Save" at bounding box center [561, 11] width 33 height 12
click at [568, 10] on button "Save" at bounding box center [561, 11] width 33 height 12
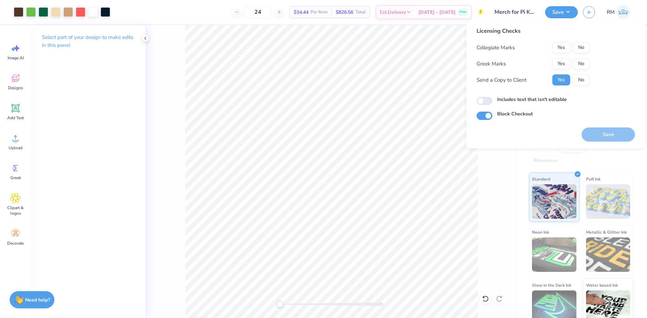
click at [571, 48] on div "Yes No" at bounding box center [570, 47] width 37 height 11
click at [582, 49] on button "No" at bounding box center [581, 47] width 17 height 11
click at [564, 63] on button "Yes" at bounding box center [561, 63] width 18 height 11
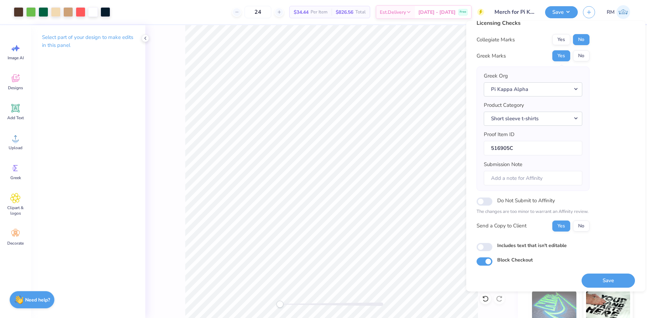
scroll to position [12, 0]
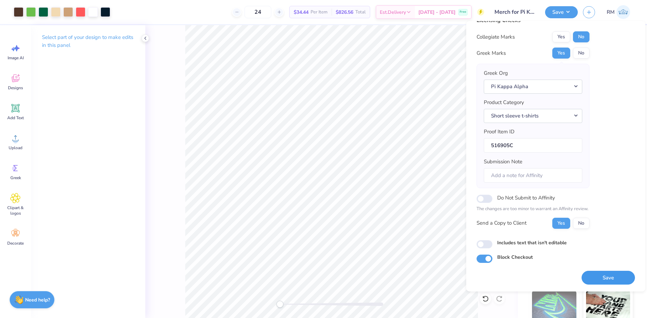
click at [606, 277] on button "Save" at bounding box center [607, 277] width 53 height 14
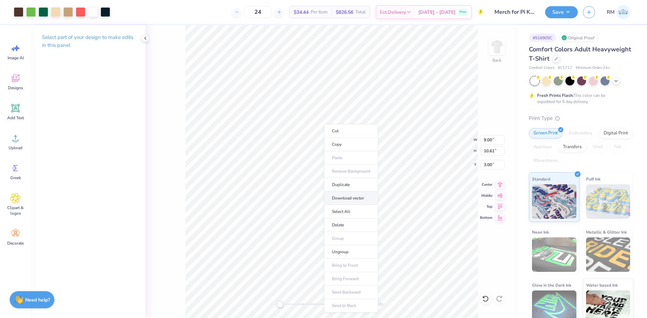
click at [342, 201] on li "Download vector" at bounding box center [351, 197] width 54 height 13
click at [565, 12] on button "Save" at bounding box center [561, 11] width 33 height 12
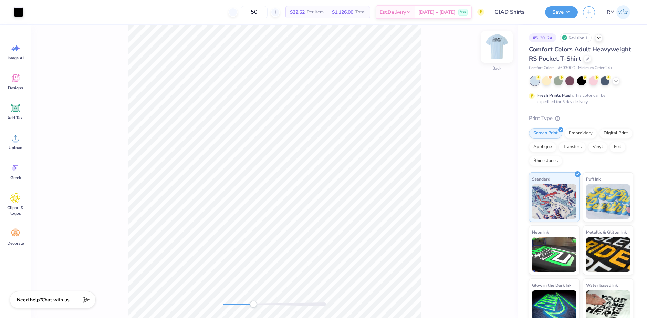
click at [489, 50] on img at bounding box center [497, 47] width 28 height 28
click at [494, 48] on img at bounding box center [497, 47] width 28 height 28
click at [18, 140] on circle at bounding box center [15, 140] width 5 height 5
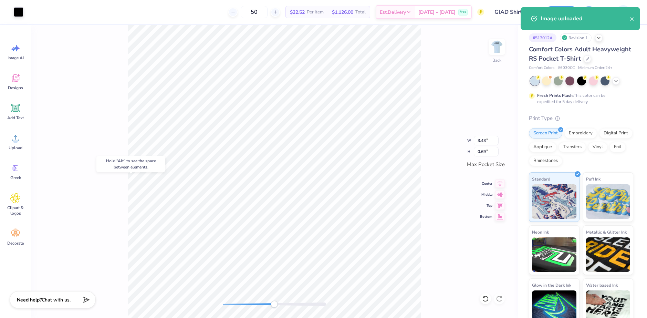
type input "0.23"
type input "0.38"
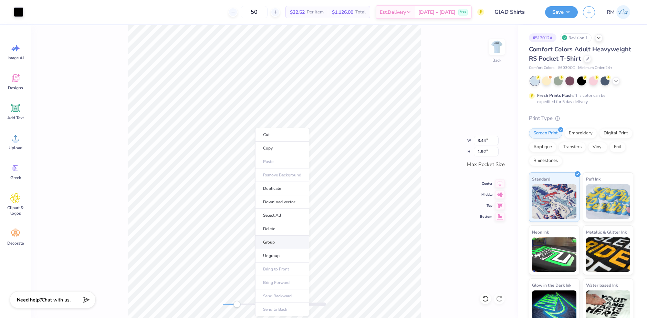
click at [279, 244] on li "Group" at bounding box center [282, 241] width 54 height 13
click at [494, 52] on img at bounding box center [497, 47] width 28 height 28
click at [497, 43] on img at bounding box center [497, 47] width 28 height 28
type input "3.44"
type input "1.48"
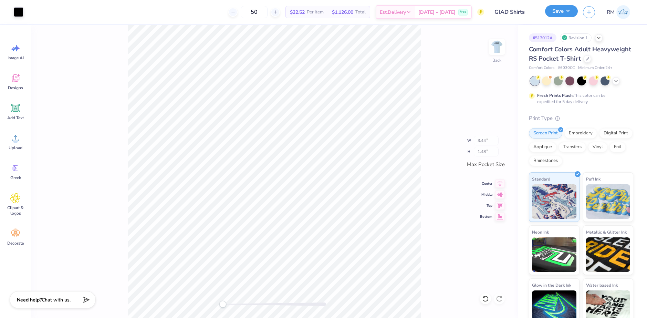
click at [566, 10] on button "Save" at bounding box center [561, 11] width 33 height 12
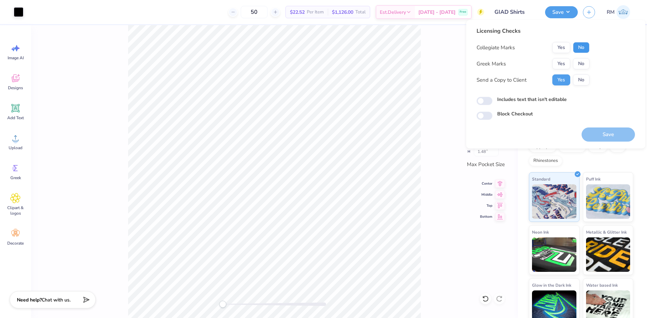
click at [578, 48] on button "No" at bounding box center [581, 47] width 17 height 11
click at [582, 66] on button "No" at bounding box center [581, 63] width 17 height 11
click at [603, 131] on button "Save" at bounding box center [607, 134] width 53 height 14
